Goal: Task Accomplishment & Management: Manage account settings

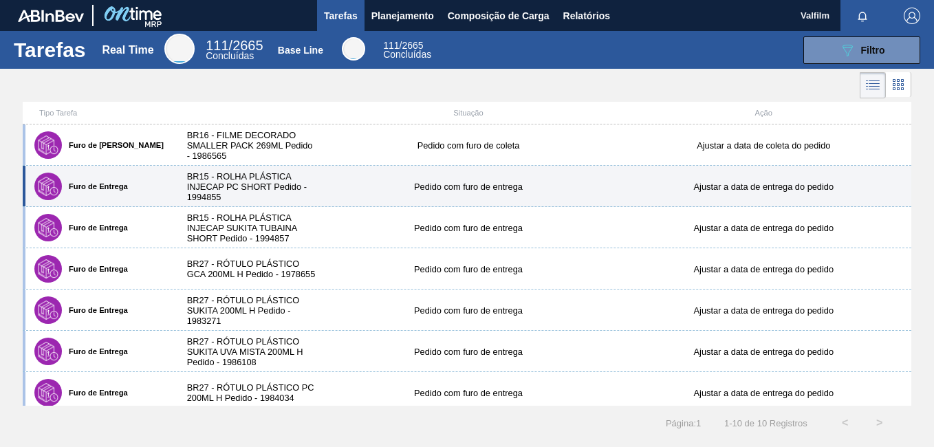
click at [415, 166] on div "Furo de Entrega BR15 - ROLHA PLÁSTICA INJECAP PC SHORT Pedido - 1994855 Pedido …" at bounding box center [467, 186] width 888 height 41
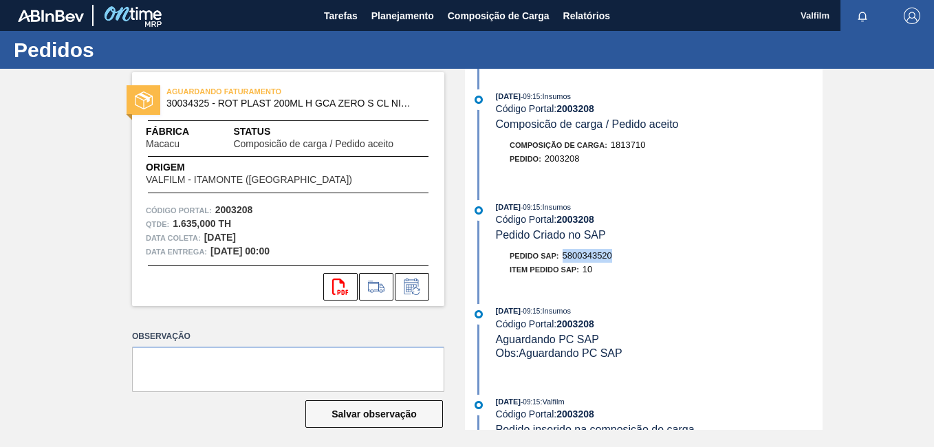
drag, startPoint x: 626, startPoint y: 261, endPoint x: 560, endPoint y: 262, distance: 66.0
click at [560, 262] on div "Pedido SAP: 5800343520" at bounding box center [659, 256] width 327 height 14
drag, startPoint x: 560, startPoint y: 262, endPoint x: 570, endPoint y: 261, distance: 9.7
copy span "5800343520"
click at [411, 285] on icon at bounding box center [412, 286] width 22 height 16
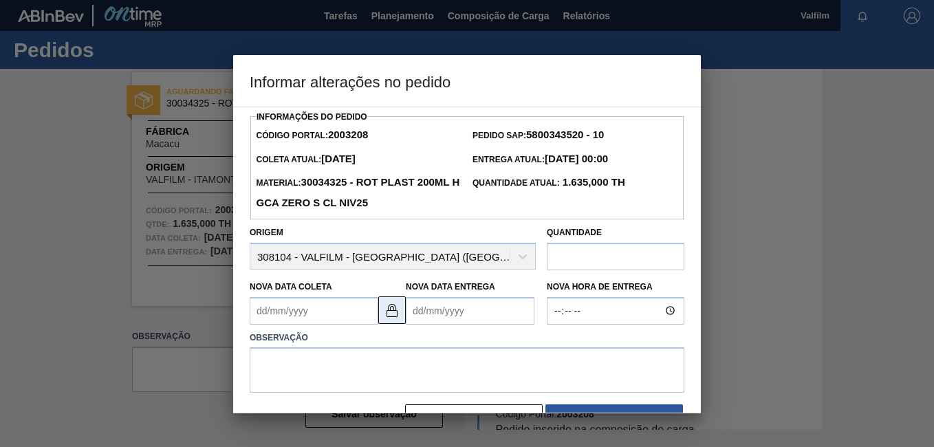
click at [394, 311] on img at bounding box center [392, 310] width 16 height 16
click at [260, 324] on Coleta "Nova Data Coleta" at bounding box center [314, 310] width 129 height 27
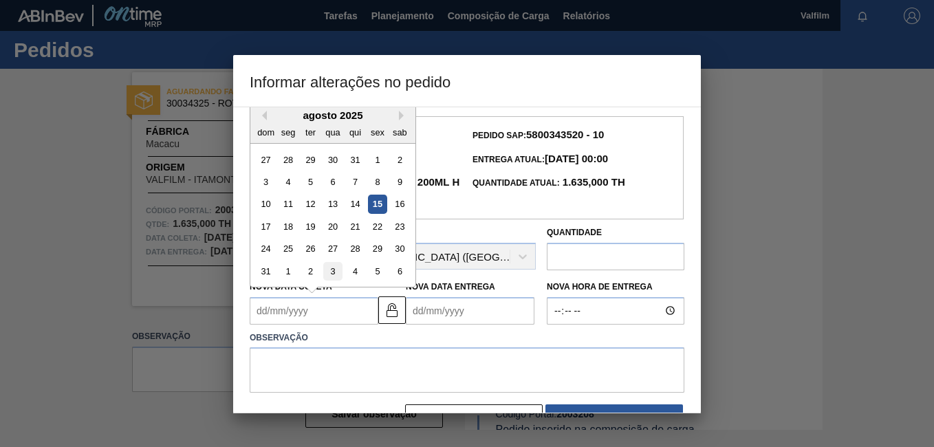
click at [327, 276] on div "3" at bounding box center [332, 271] width 19 height 19
type Coleta "03/09/2025"
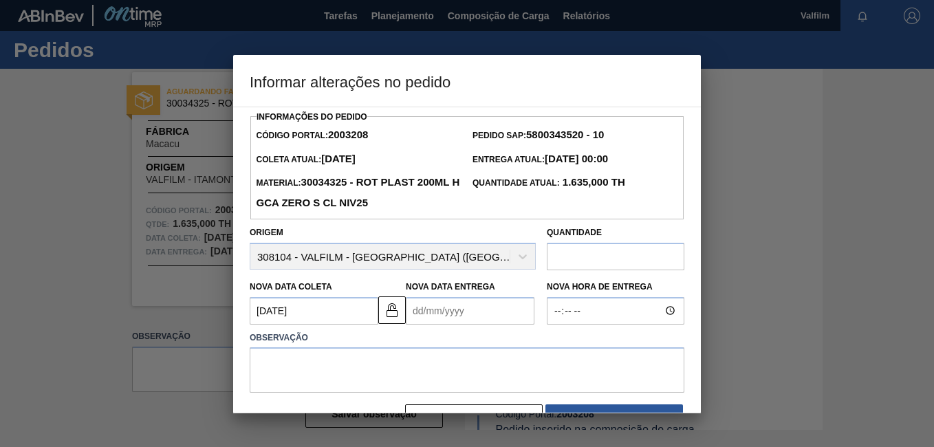
click at [421, 308] on Entrega "Nova Data Entrega" at bounding box center [470, 310] width 129 height 27
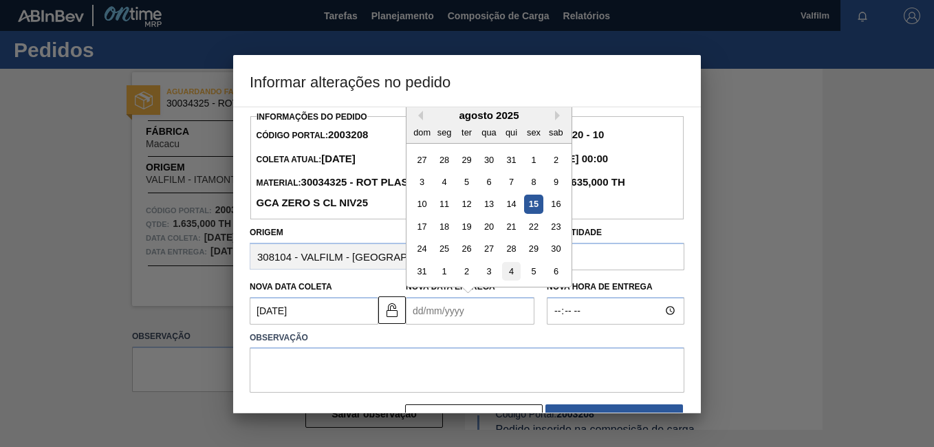
click at [507, 275] on div "4" at bounding box center [511, 271] width 19 height 19
type Entrega "04/09/2025"
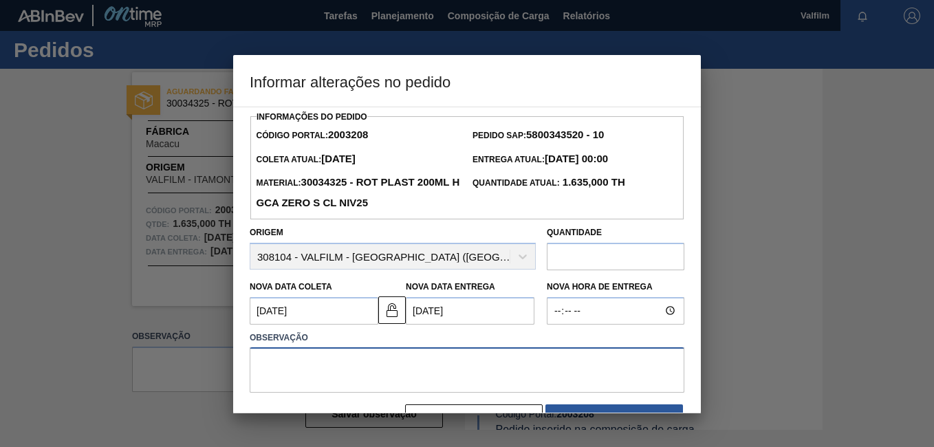
click at [379, 386] on textarea at bounding box center [467, 369] width 434 height 45
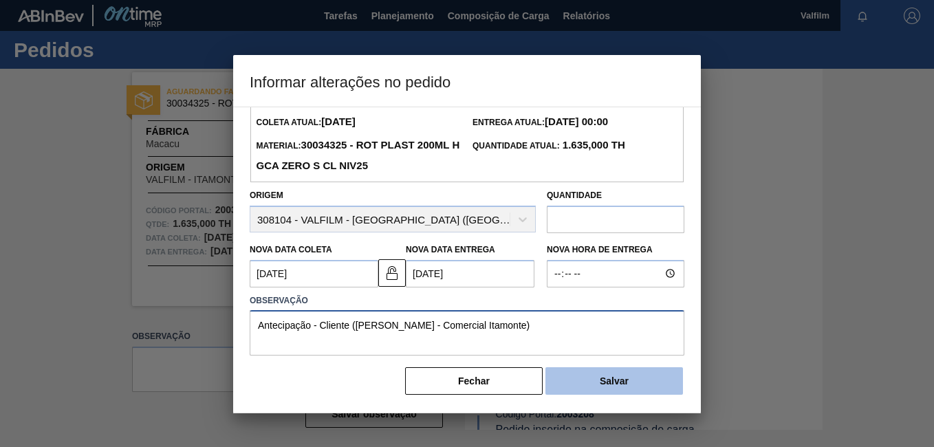
type textarea "Antecipação - Cliente (Ana Carolina - Comercial Itamonte)"
click at [602, 375] on button "Salvar" at bounding box center [613, 380] width 137 height 27
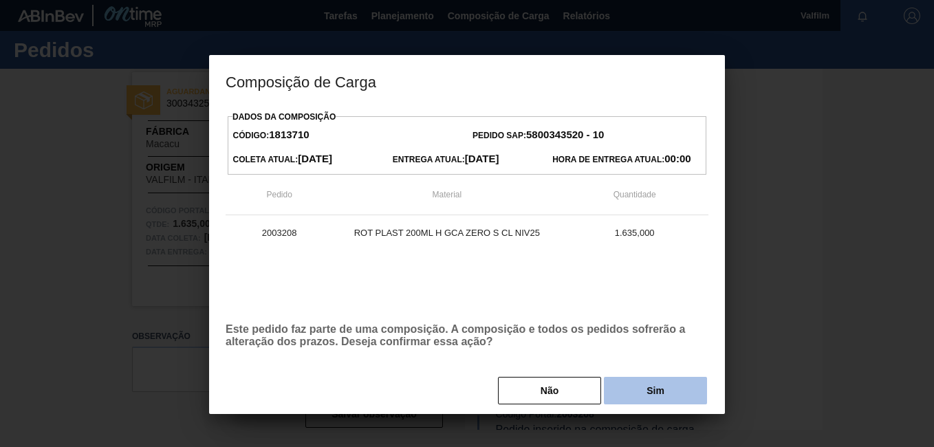
click at [633, 386] on button "Sim" at bounding box center [655, 390] width 103 height 27
